Goal: Task Accomplishment & Management: Complete application form

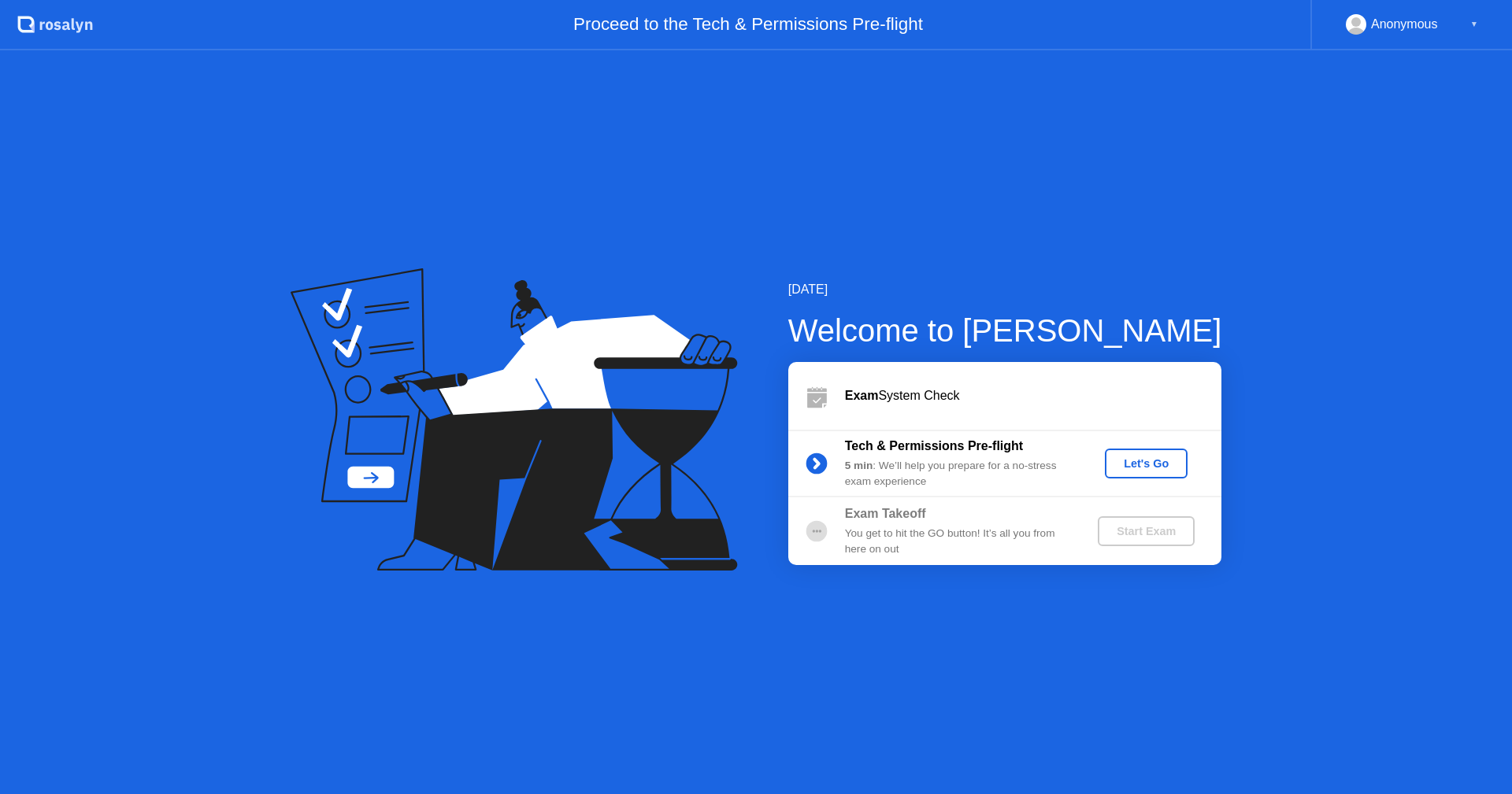
click at [1152, 462] on div "Let's Go" at bounding box center [1146, 464] width 70 height 13
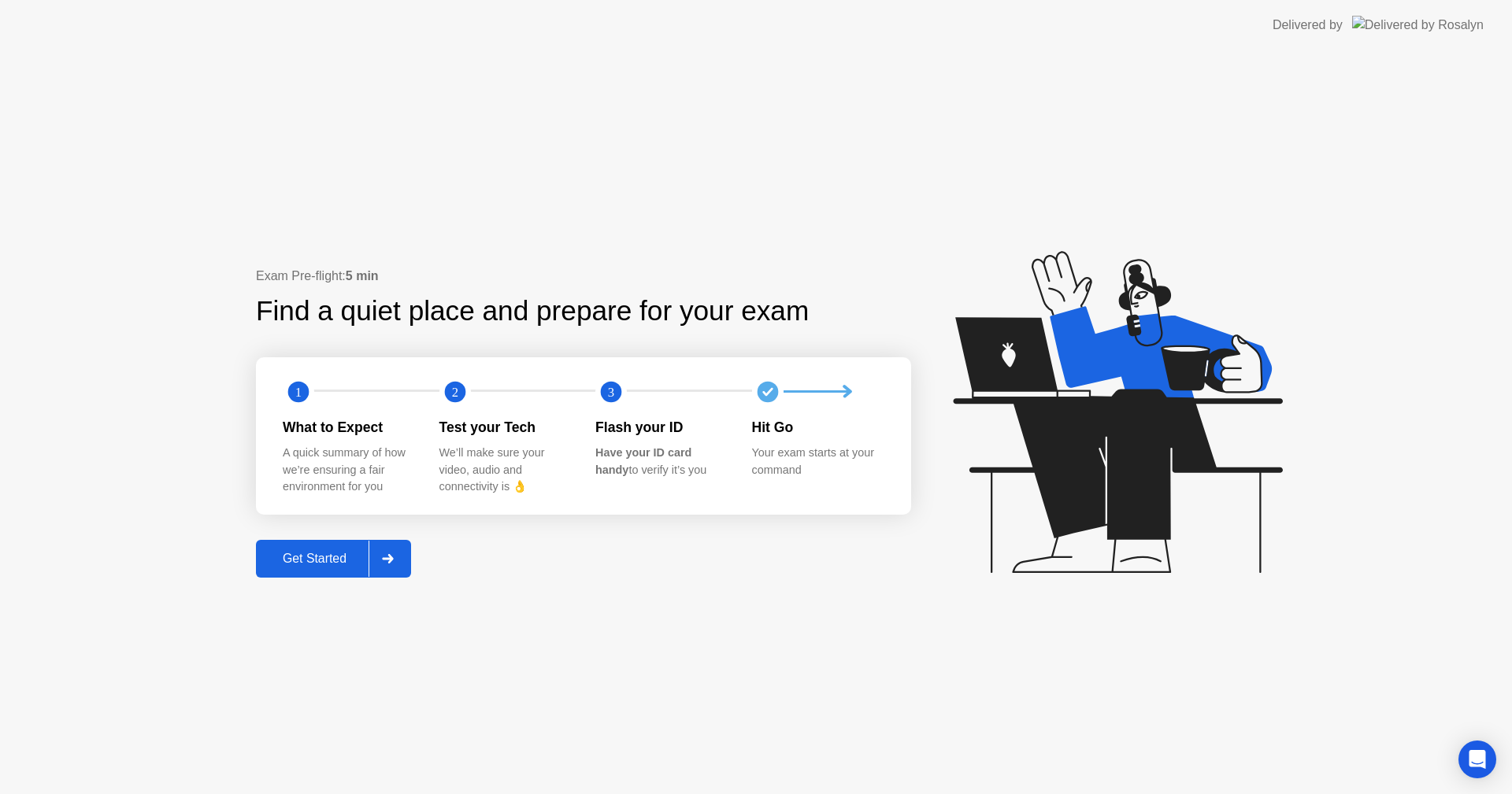
click at [313, 560] on div "Get Started" at bounding box center [314, 559] width 108 height 14
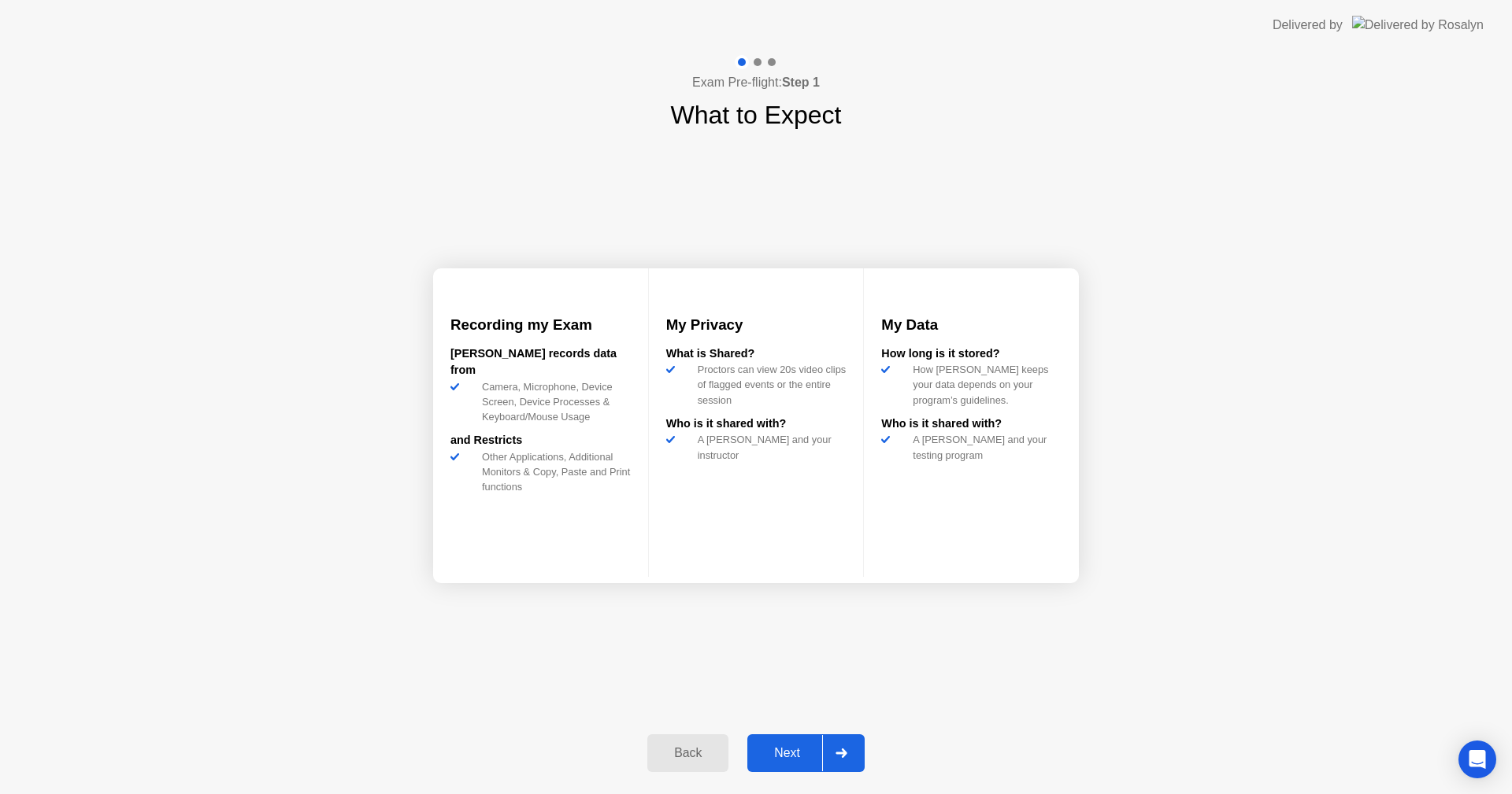
click at [782, 754] on div "Next" at bounding box center [786, 753] width 70 height 14
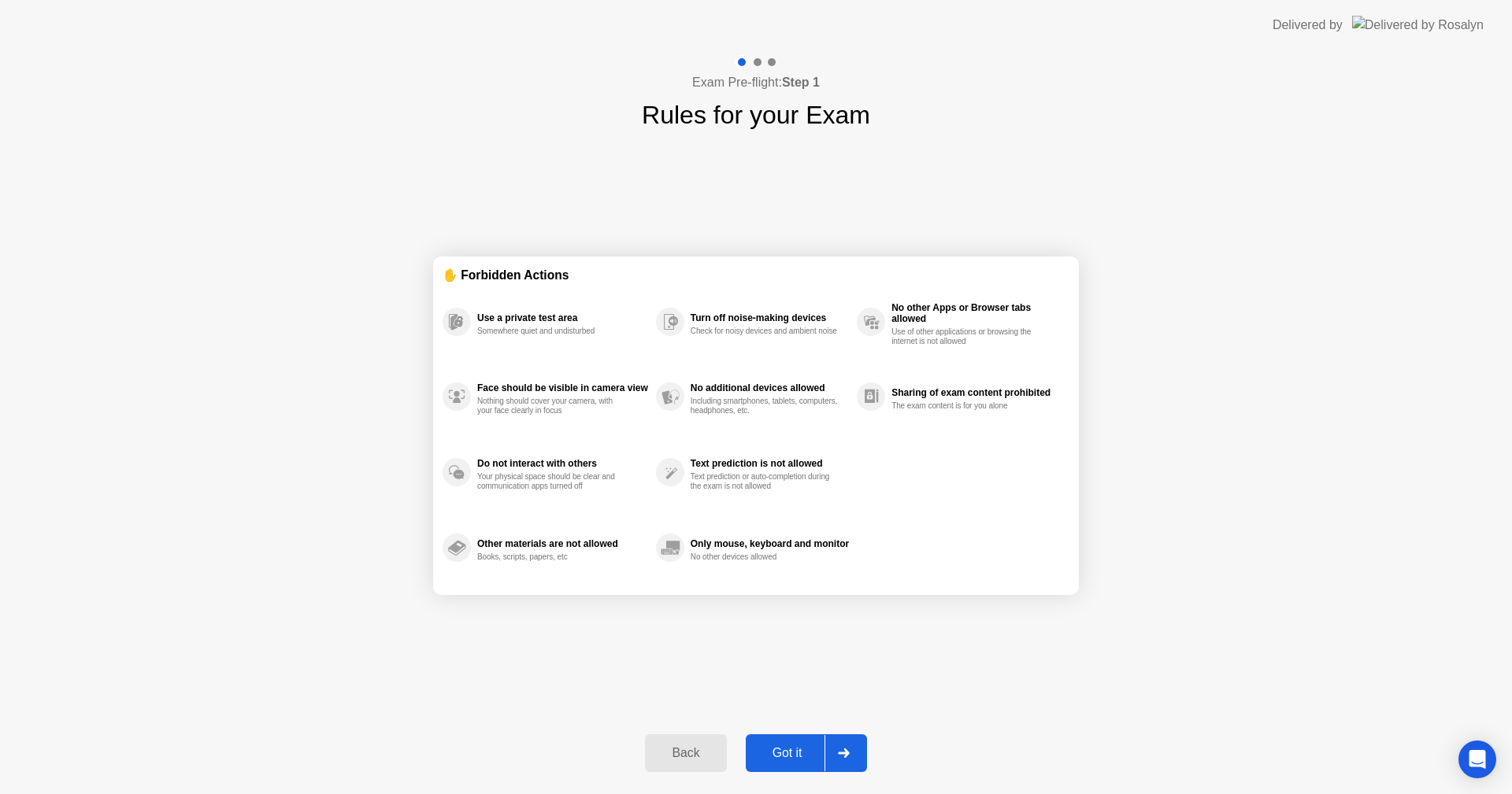
click at [798, 746] on div "Got it" at bounding box center [786, 753] width 74 height 14
select select "**********"
select select "*******"
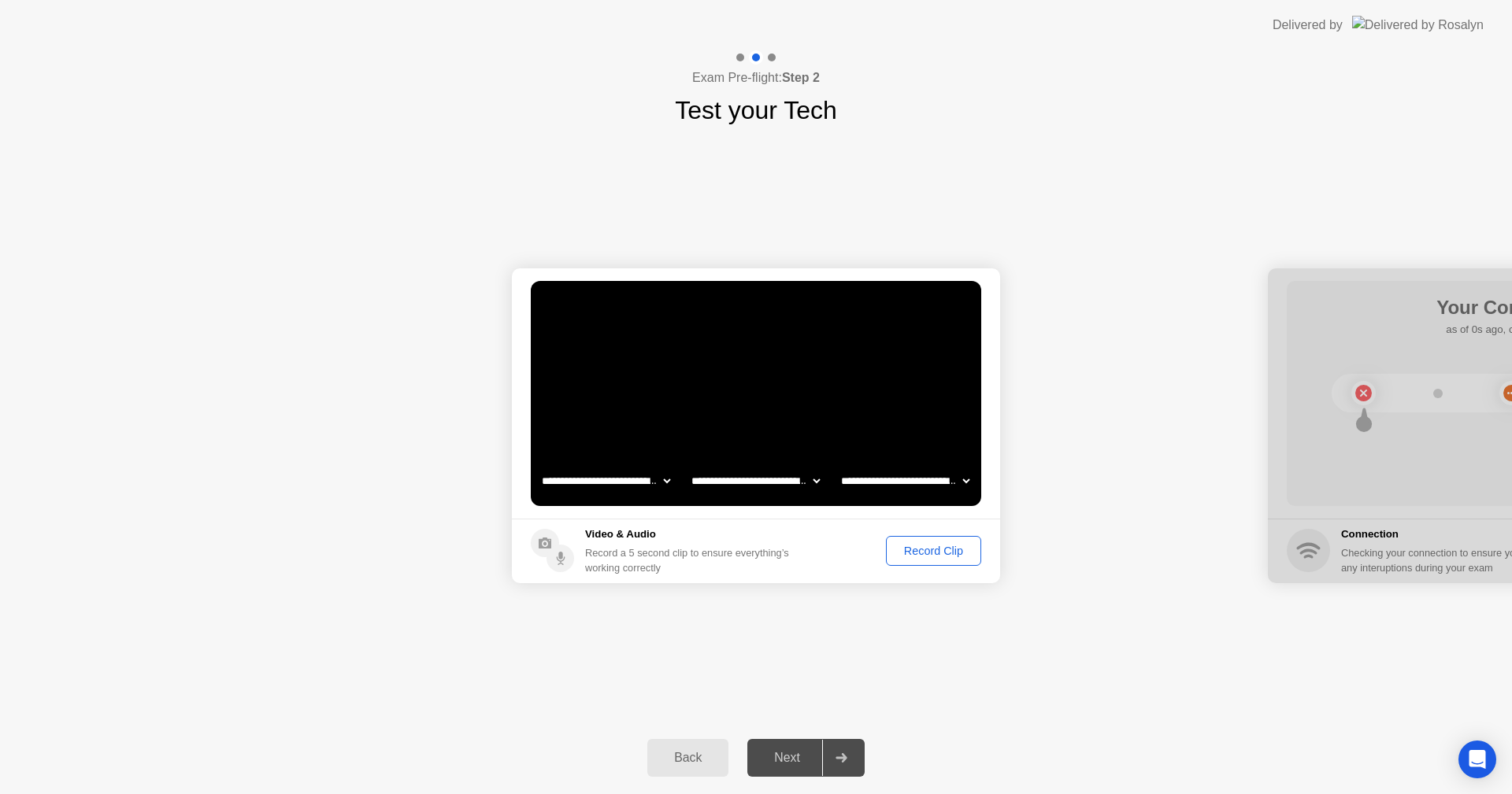
click at [922, 551] on div "Record Clip" at bounding box center [933, 551] width 84 height 13
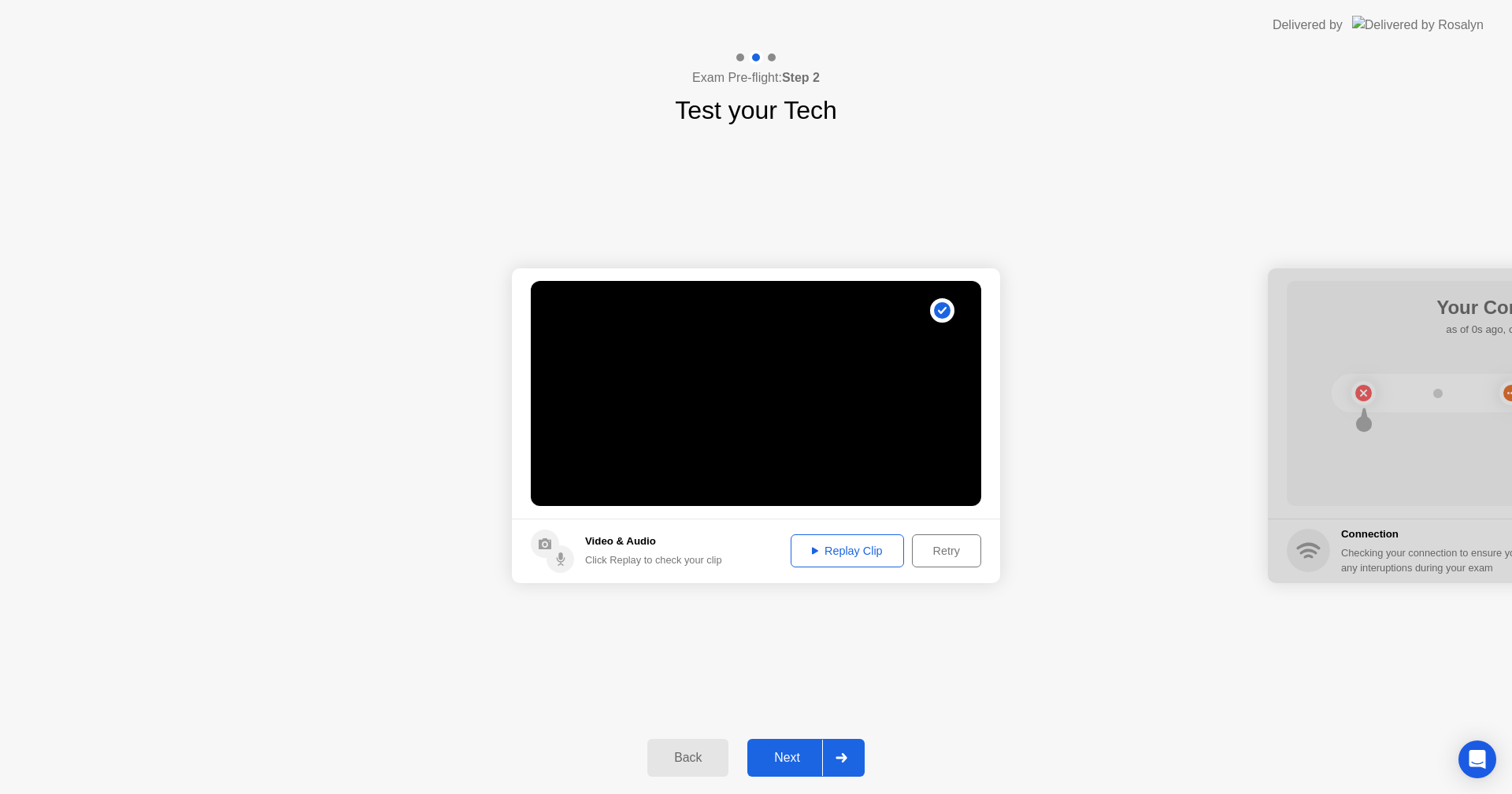
click at [874, 545] on div "Replay Clip" at bounding box center [847, 551] width 102 height 13
click at [785, 762] on div "Next" at bounding box center [786, 758] width 70 height 14
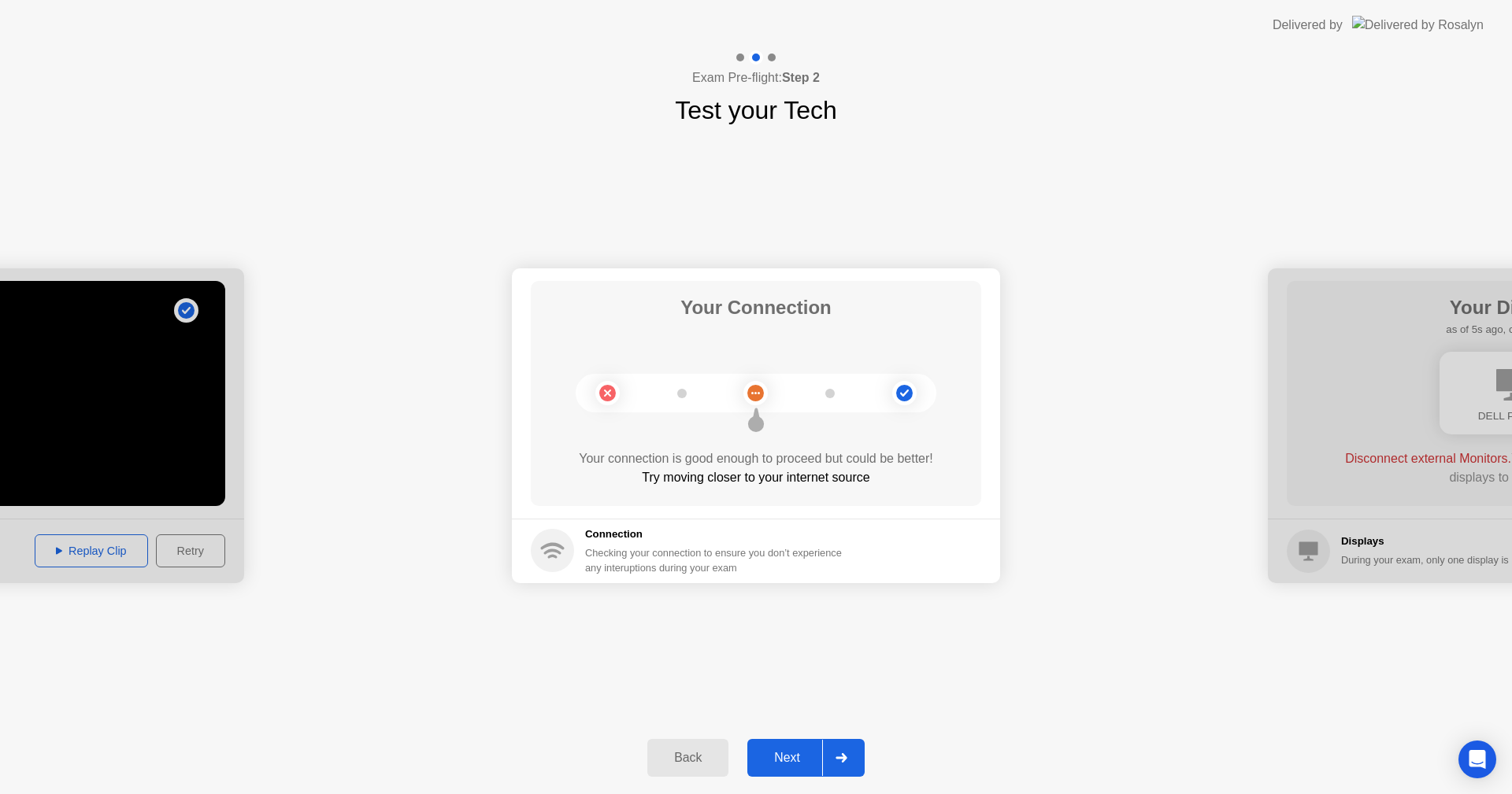
click at [798, 756] on div "Next" at bounding box center [786, 758] width 70 height 14
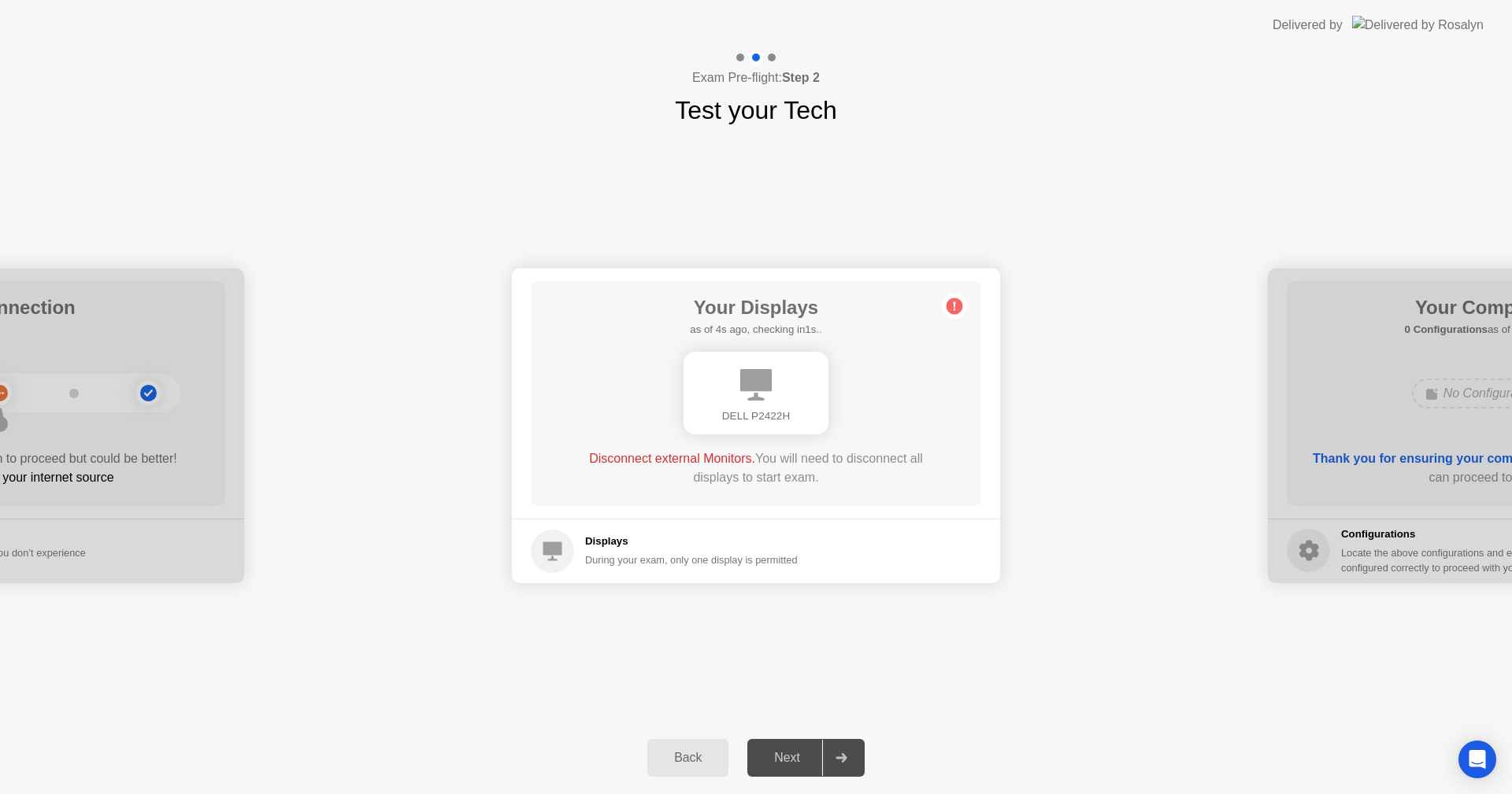
click at [664, 462] on span "Disconnect external Monitors." at bounding box center [672, 458] width 166 height 13
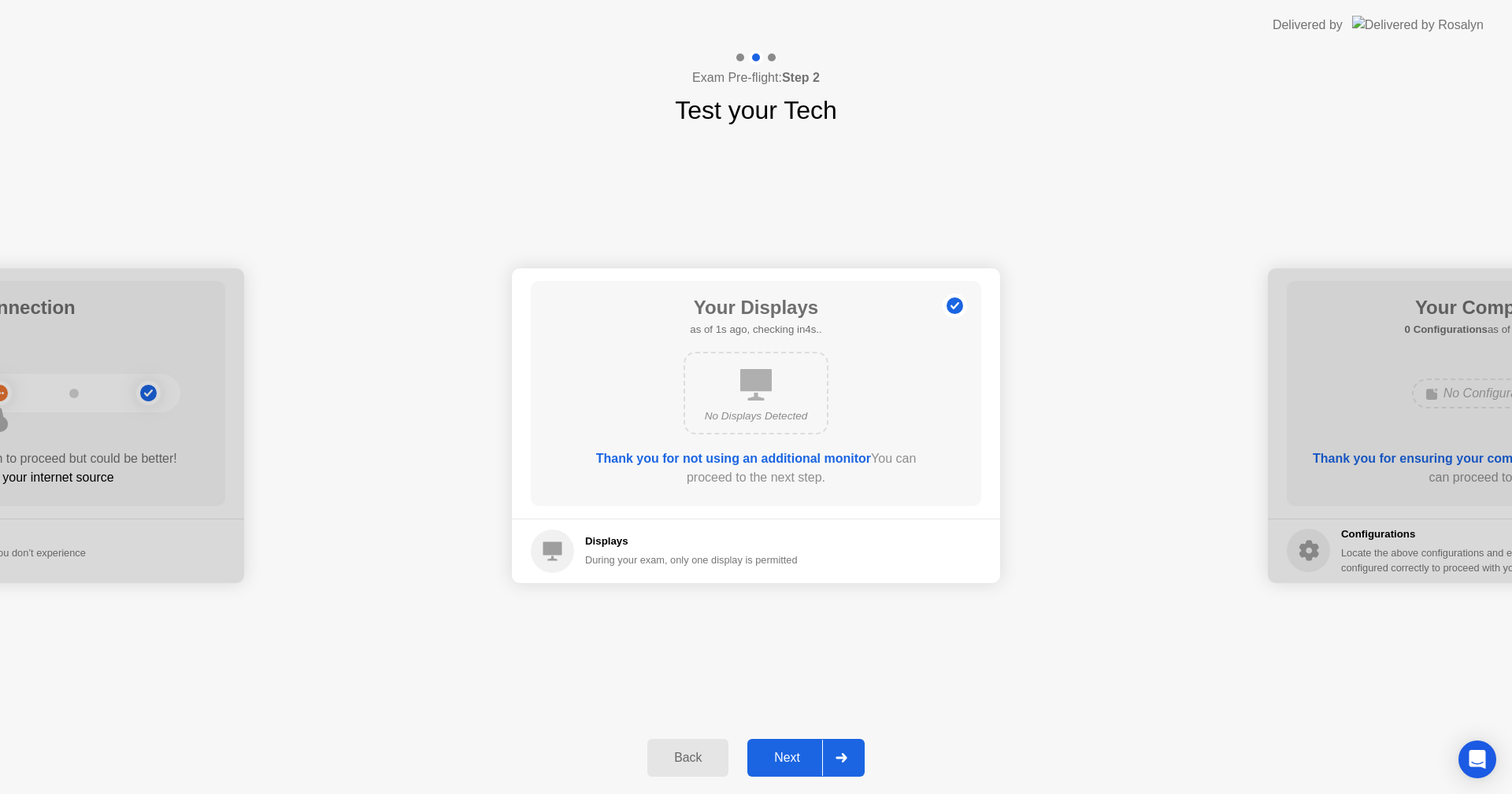
click at [798, 758] on div "Next" at bounding box center [786, 758] width 70 height 14
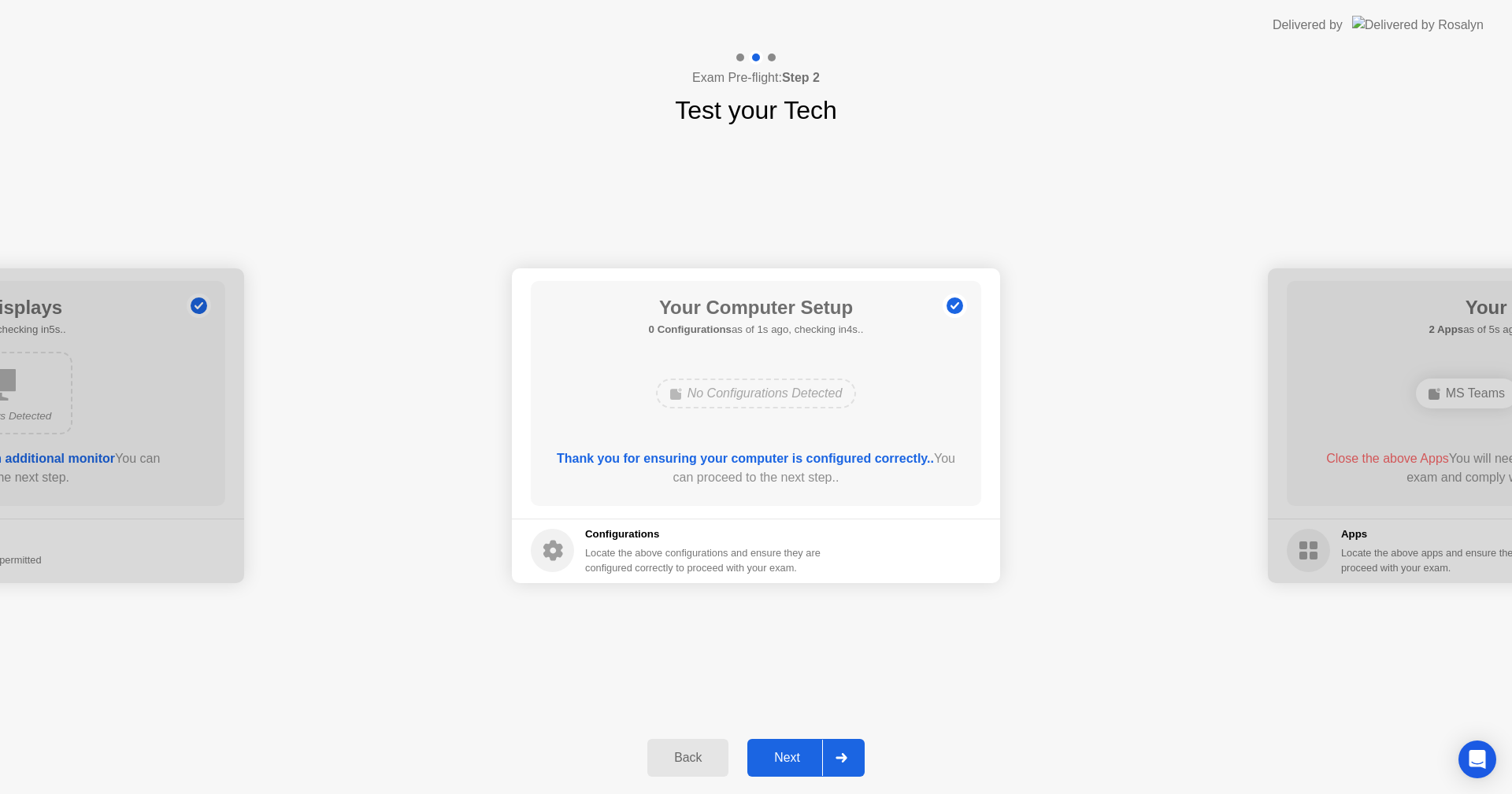
click at [798, 758] on div "Next" at bounding box center [786, 758] width 70 height 14
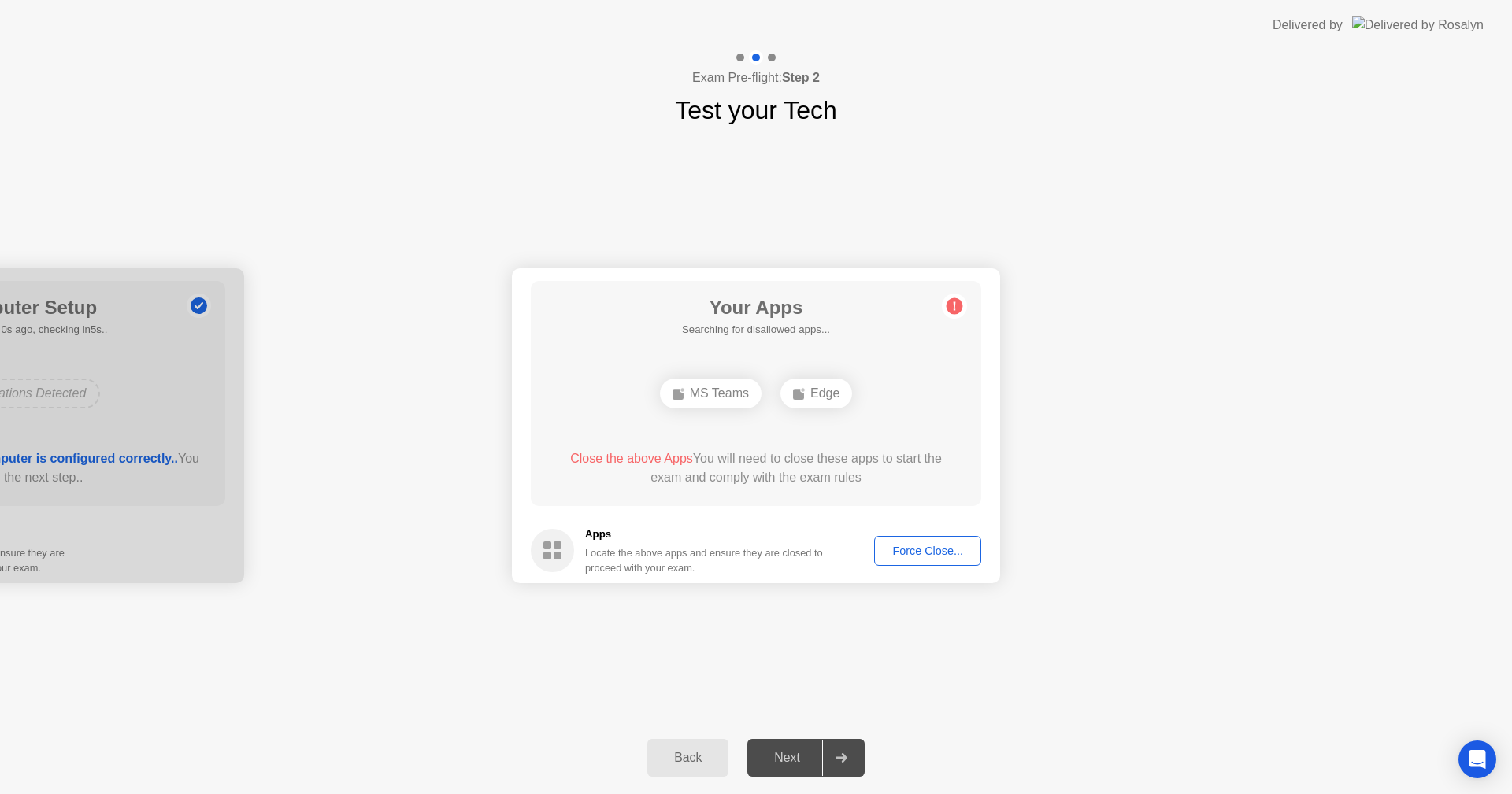
click at [941, 538] on button "Force Close..." at bounding box center [927, 551] width 107 height 30
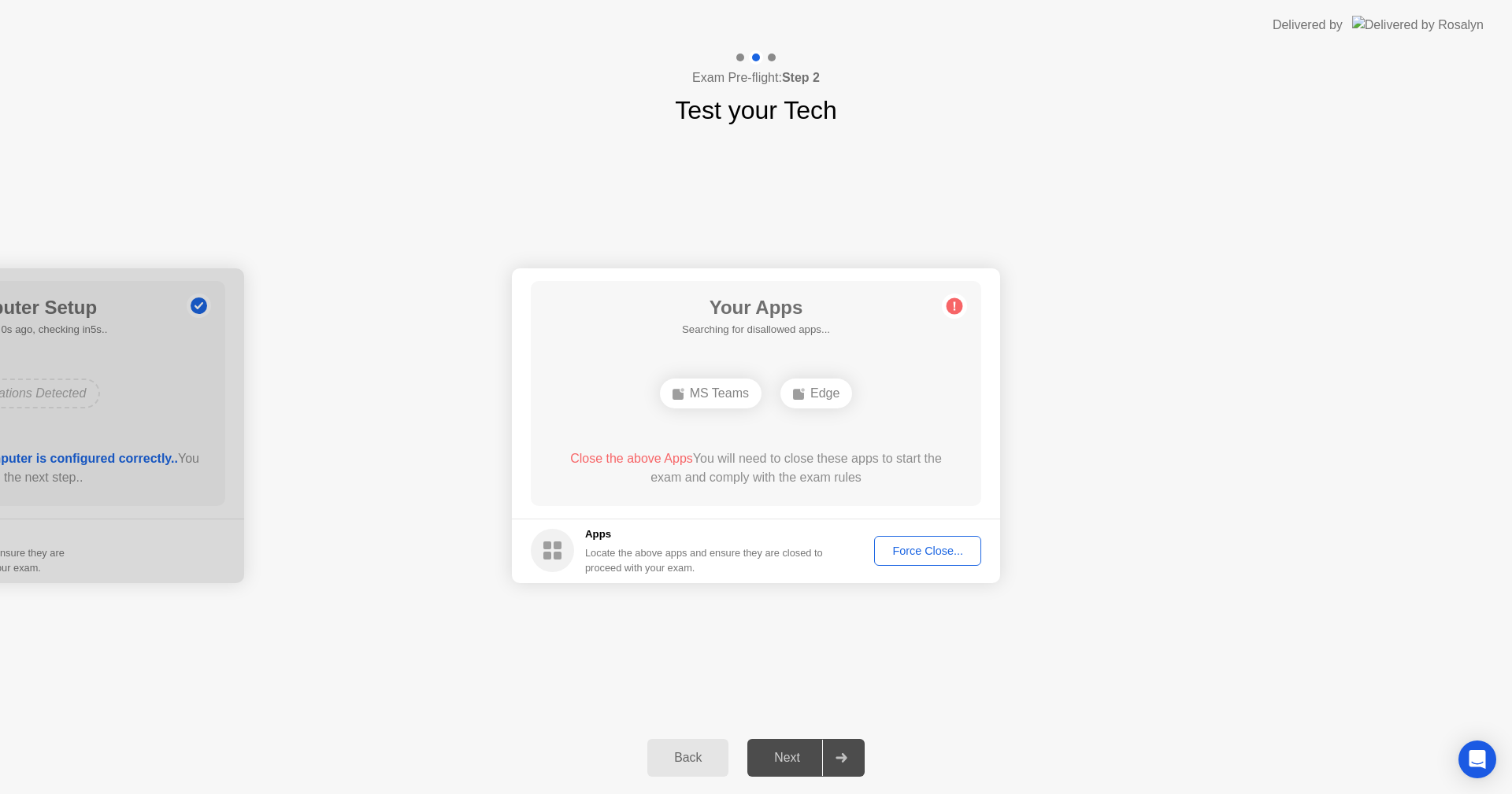
click at [935, 554] on div "Force Close..." at bounding box center [927, 551] width 96 height 13
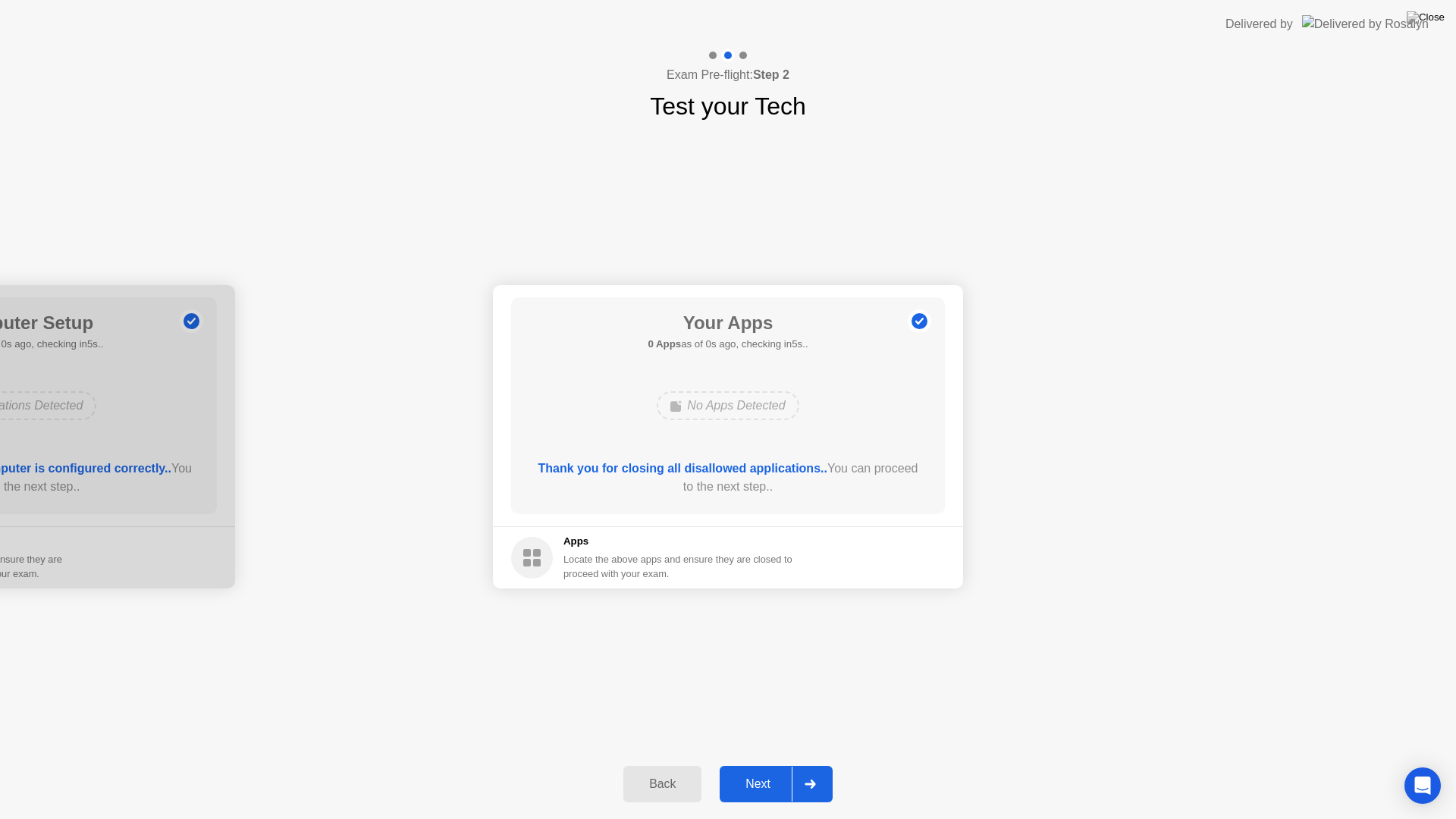
click at [203, 15] on header "Delivered by" at bounding box center [728, 24] width 1456 height 49
click at [760, 764] on div "Next" at bounding box center [757, 784] width 67 height 14
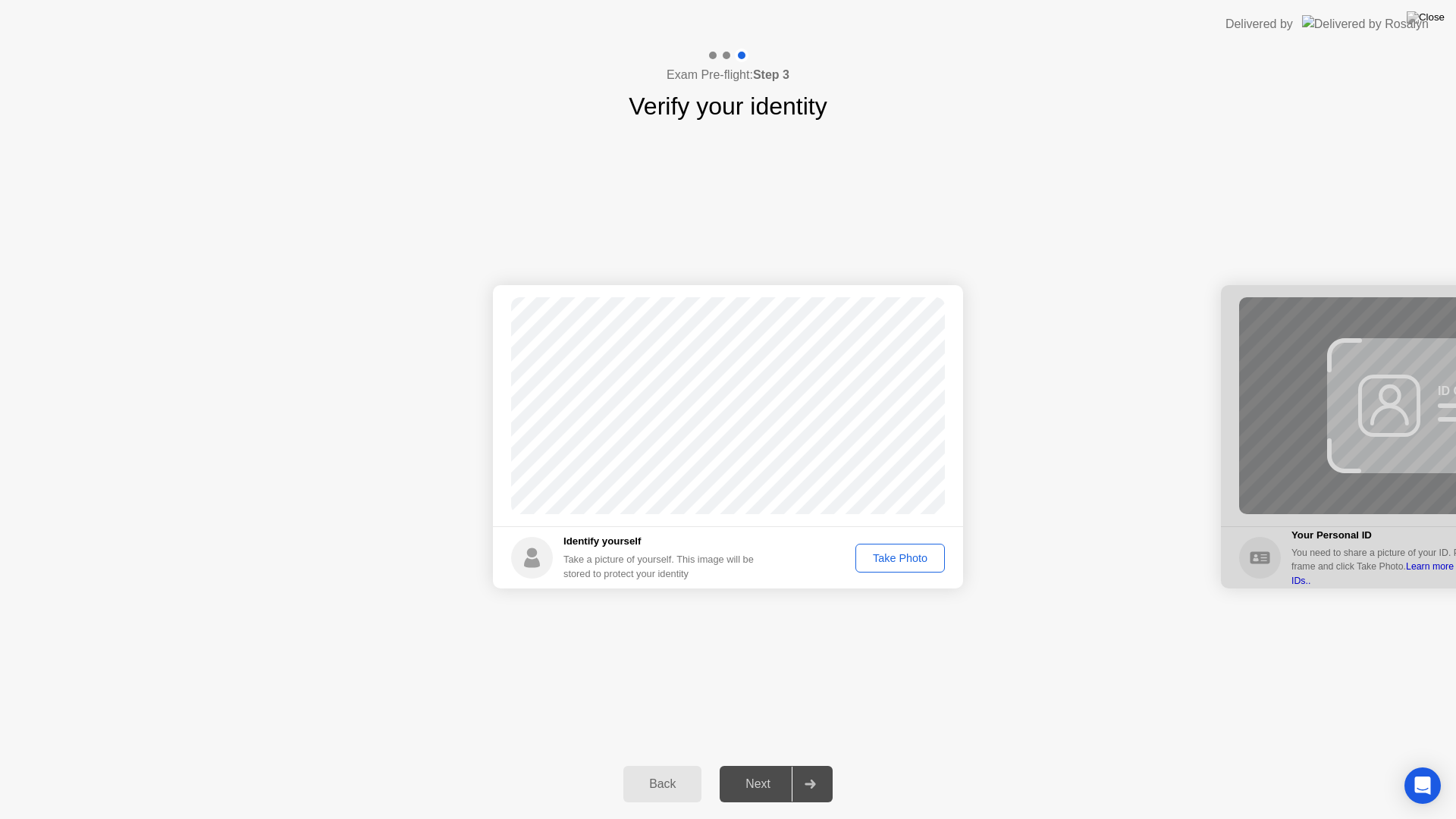
click at [911, 560] on div "Take Photo" at bounding box center [899, 558] width 79 height 12
click at [763, 764] on button "Next" at bounding box center [776, 784] width 113 height 37
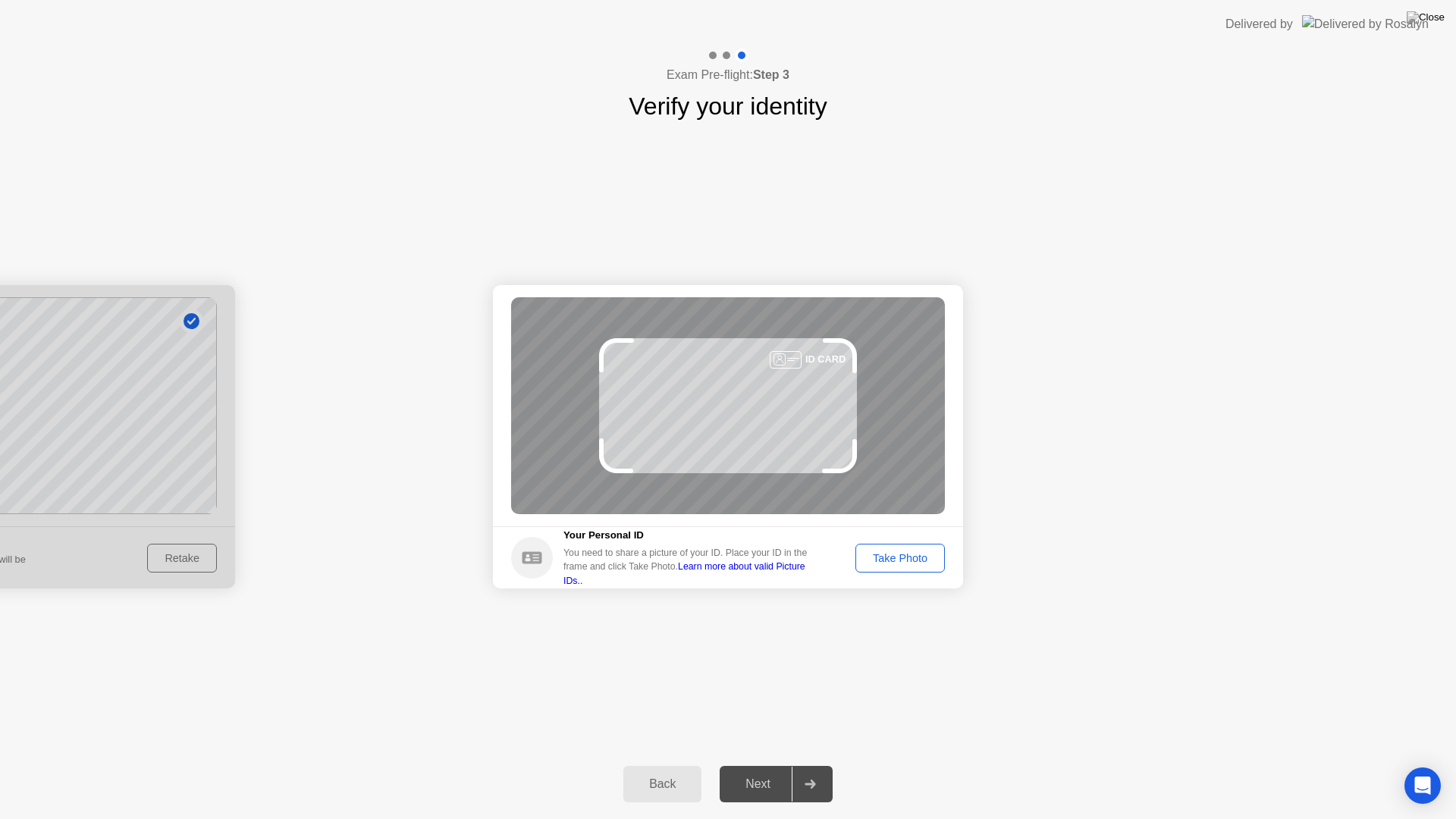
click at [898, 555] on div "Take Photo" at bounding box center [899, 558] width 79 height 12
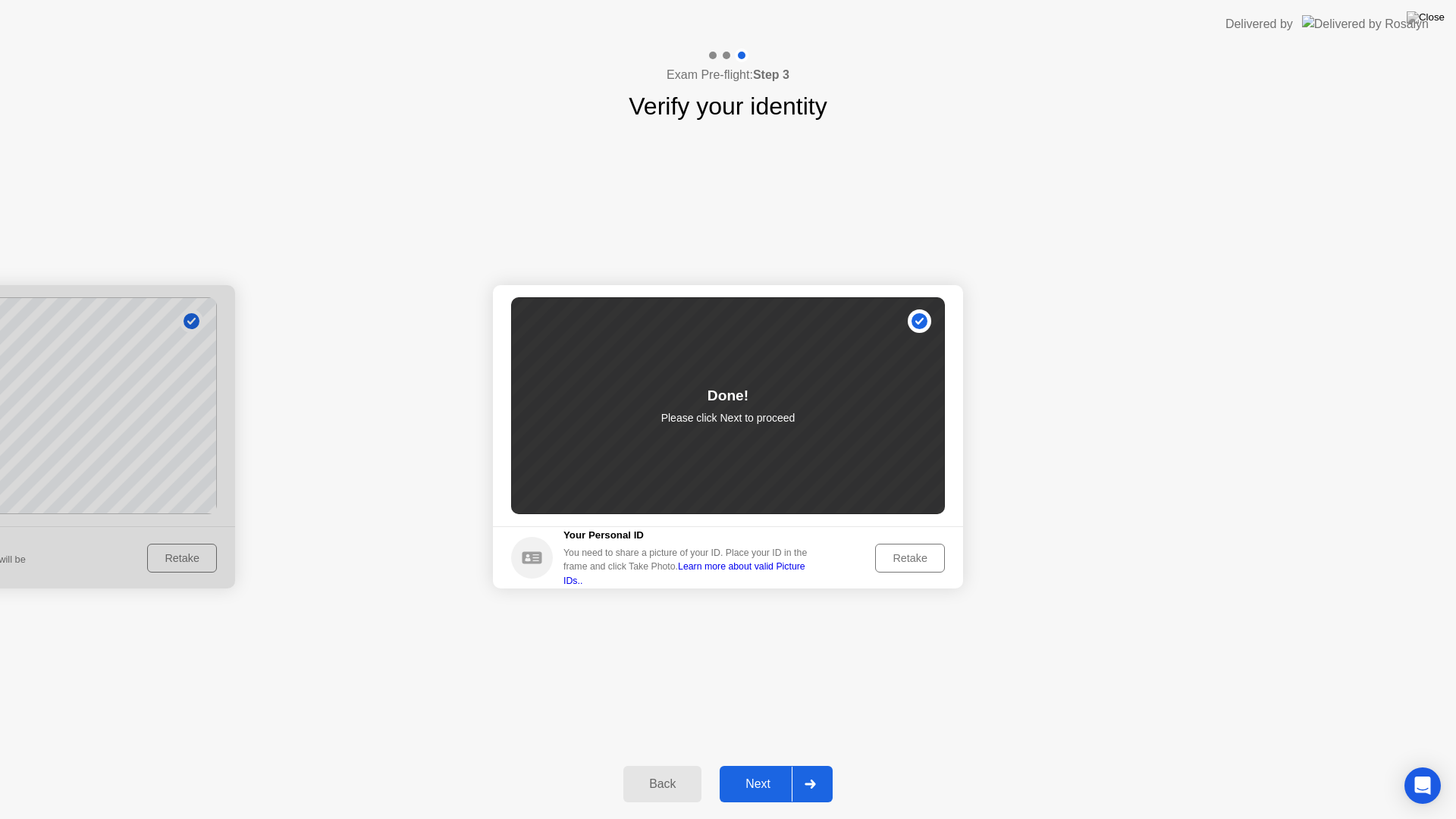
click at [765, 764] on div "Next" at bounding box center [757, 784] width 67 height 14
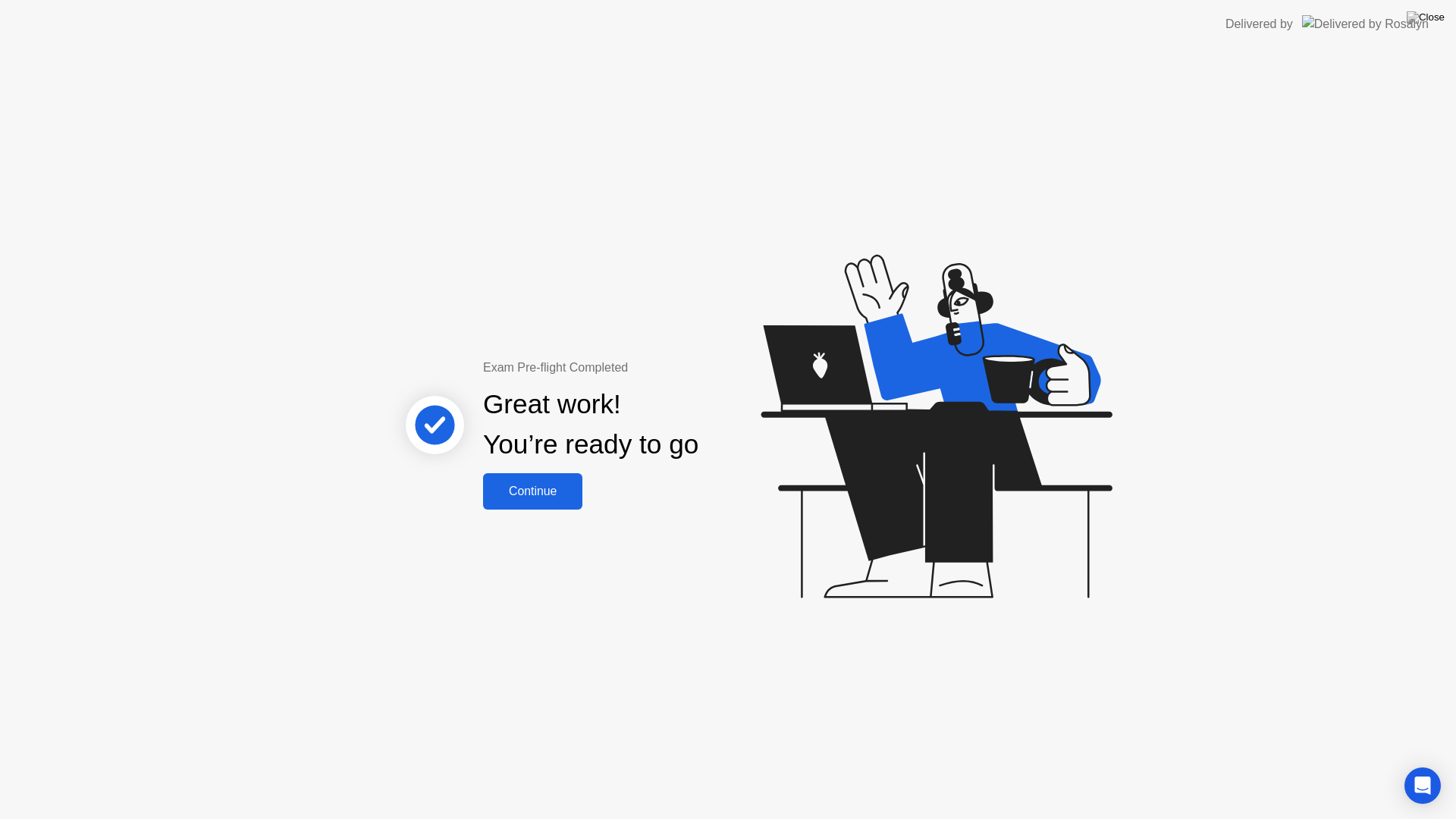
click at [535, 487] on div "Continue" at bounding box center [532, 491] width 90 height 14
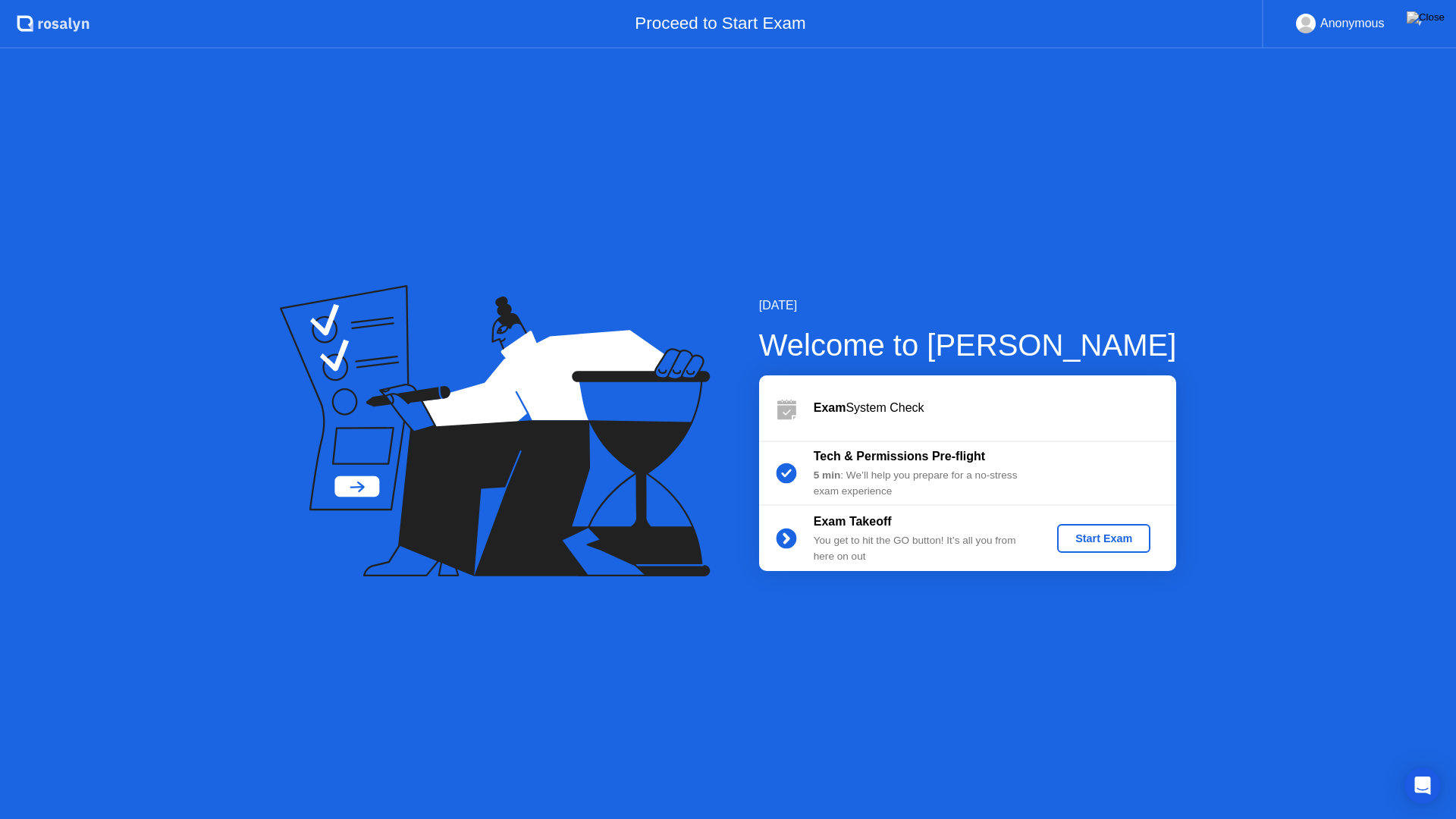
click at [1118, 532] on div "Start Exam" at bounding box center [1104, 538] width 81 height 12
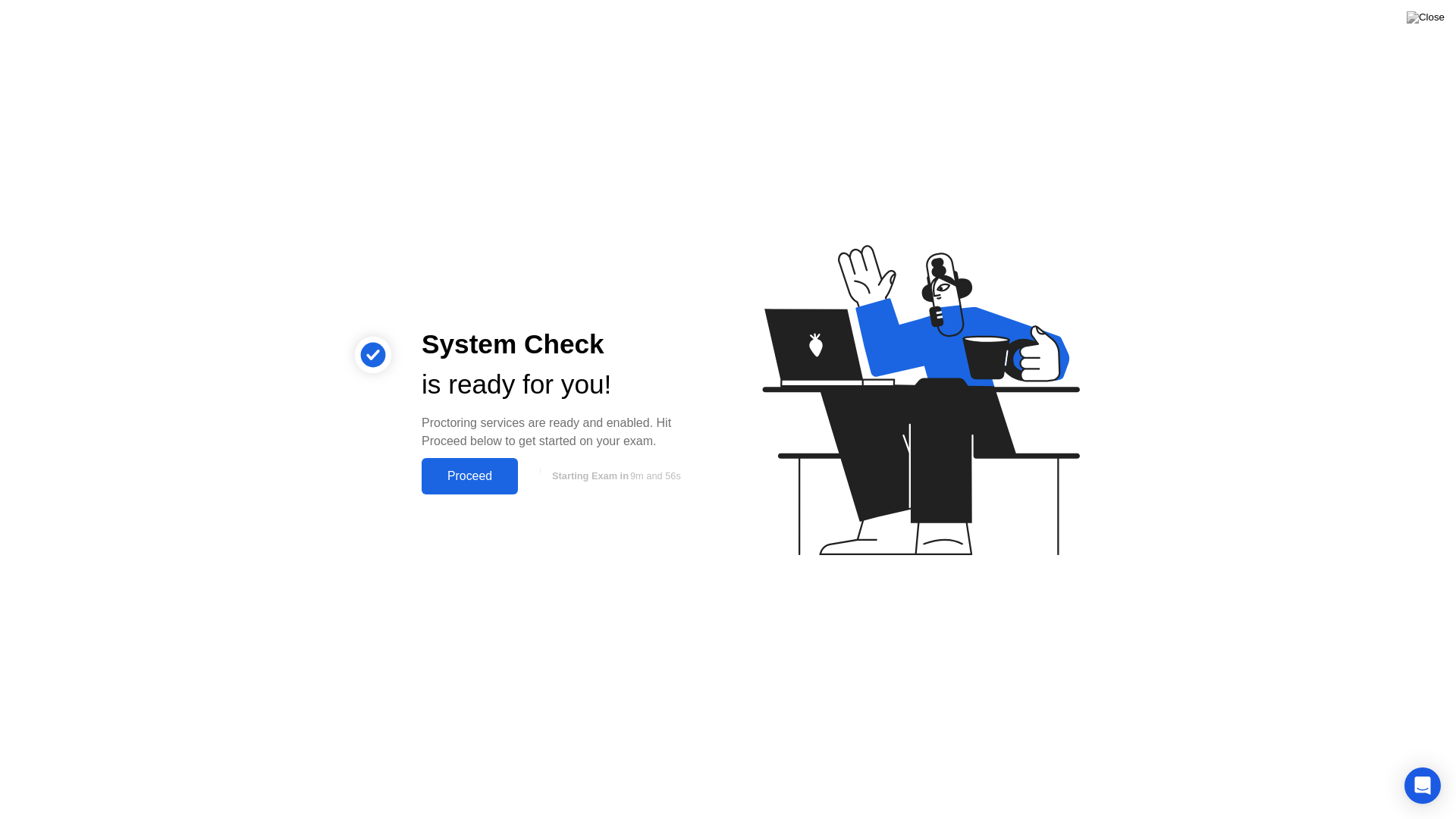
click at [474, 475] on div "Proceed" at bounding box center [470, 476] width 87 height 14
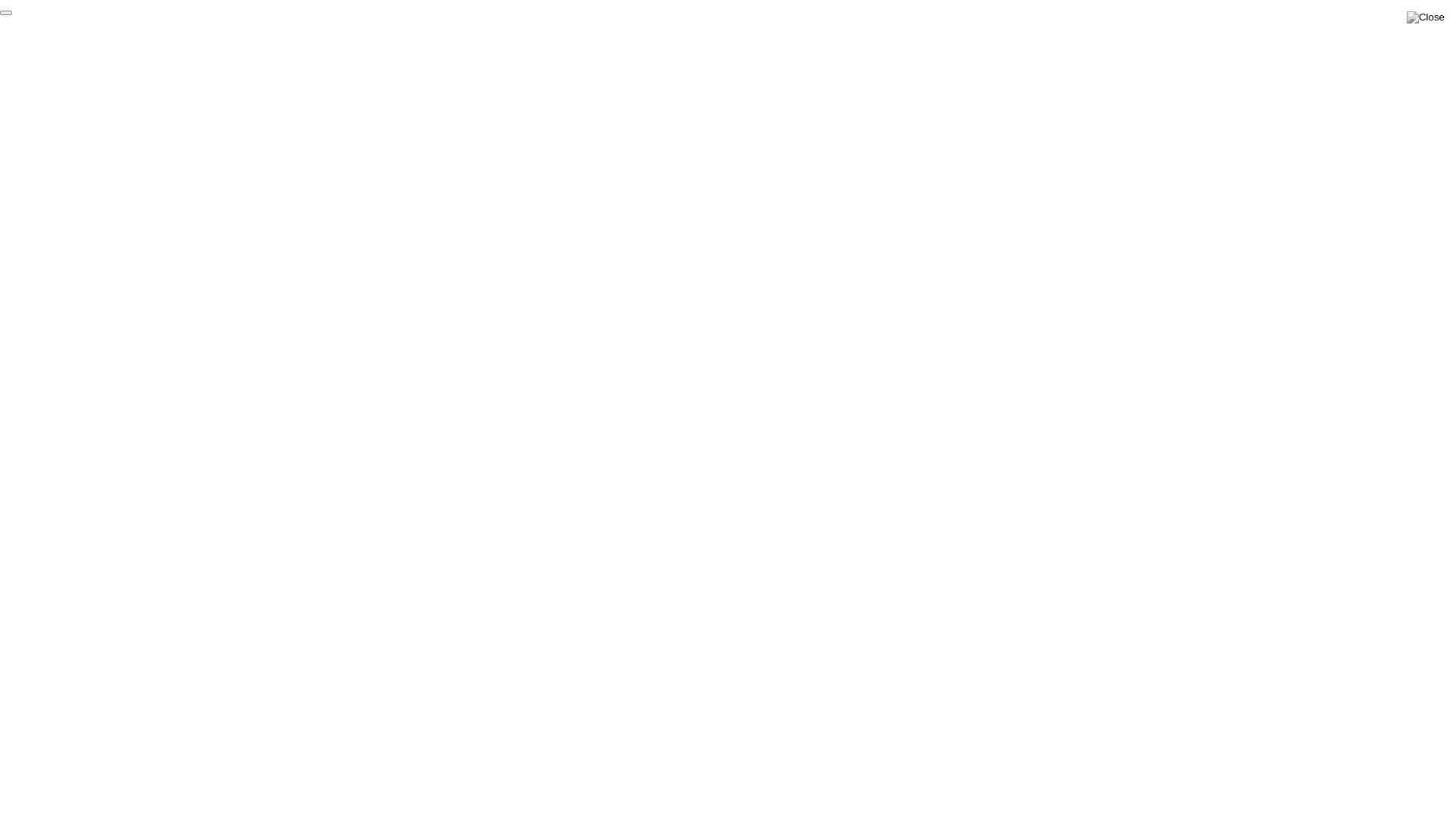
click div "End Proctoring Session"
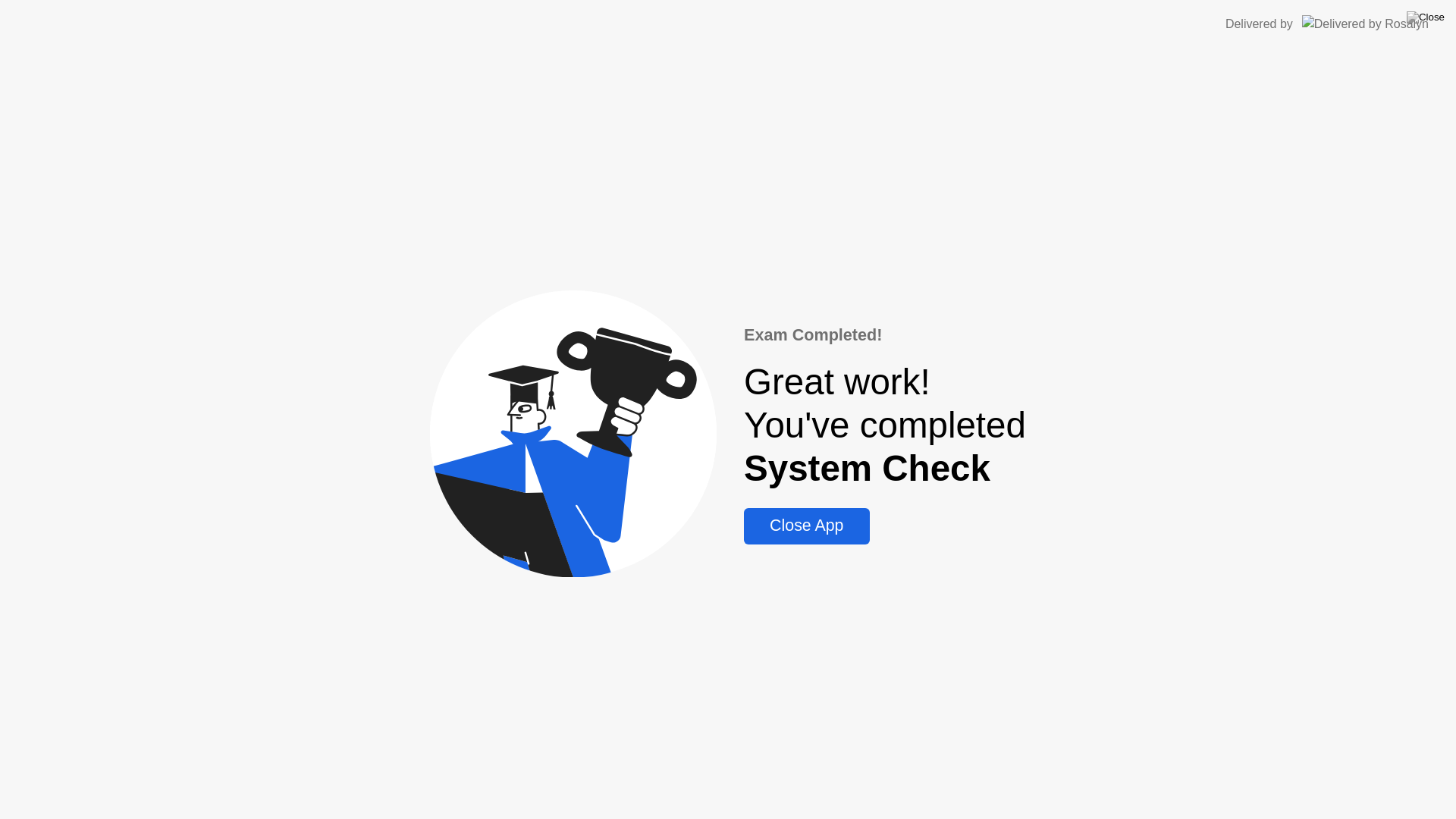
click at [831, 533] on div "Close App" at bounding box center [806, 525] width 116 height 19
